Goal: Task Accomplishment & Management: Manage account settings

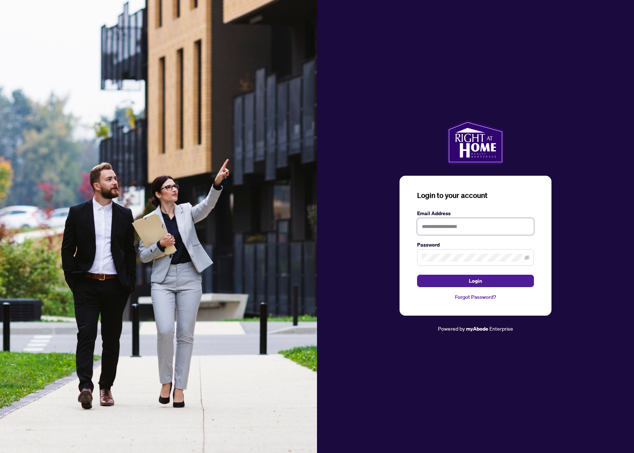
click at [464, 225] on input "text" at bounding box center [475, 226] width 117 height 17
type input "**********"
click at [477, 282] on span "Login" at bounding box center [475, 281] width 13 height 12
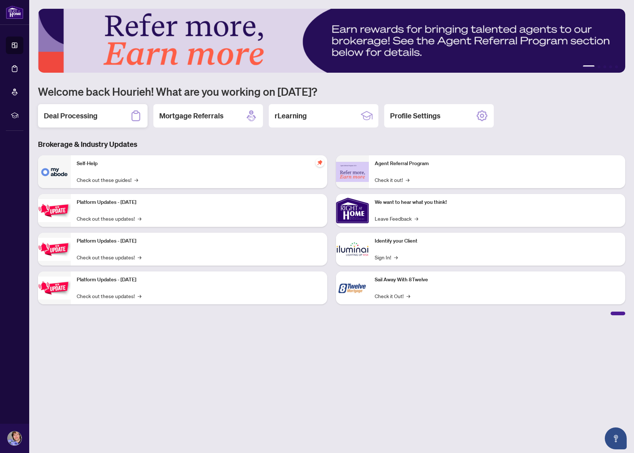
click at [105, 123] on div "Deal Processing" at bounding box center [93, 115] width 110 height 23
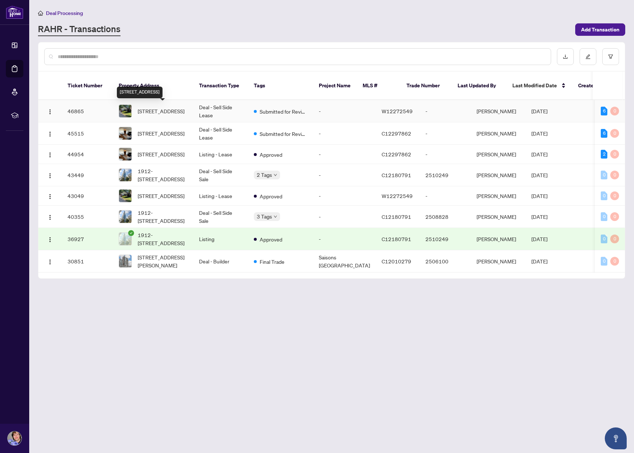
click at [160, 115] on span "[STREET_ADDRESS]" at bounding box center [161, 111] width 47 height 8
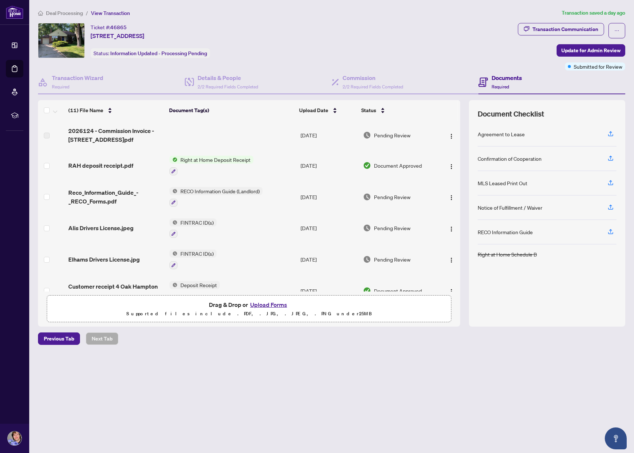
click at [66, 10] on span "Deal Processing" at bounding box center [64, 13] width 37 height 7
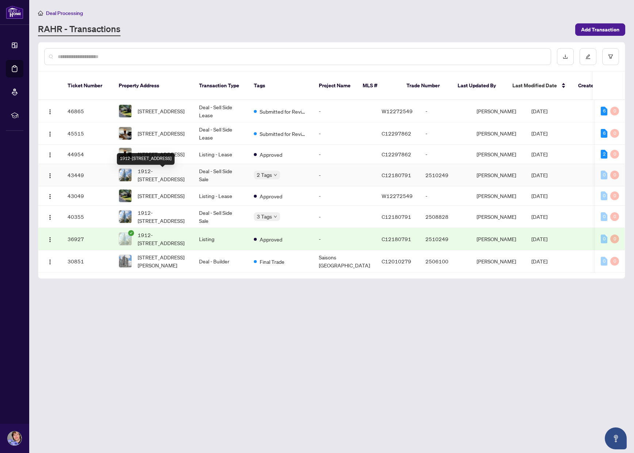
click at [148, 177] on span "1912-[STREET_ADDRESS]" at bounding box center [163, 175] width 50 height 16
